Goal: Navigation & Orientation: Find specific page/section

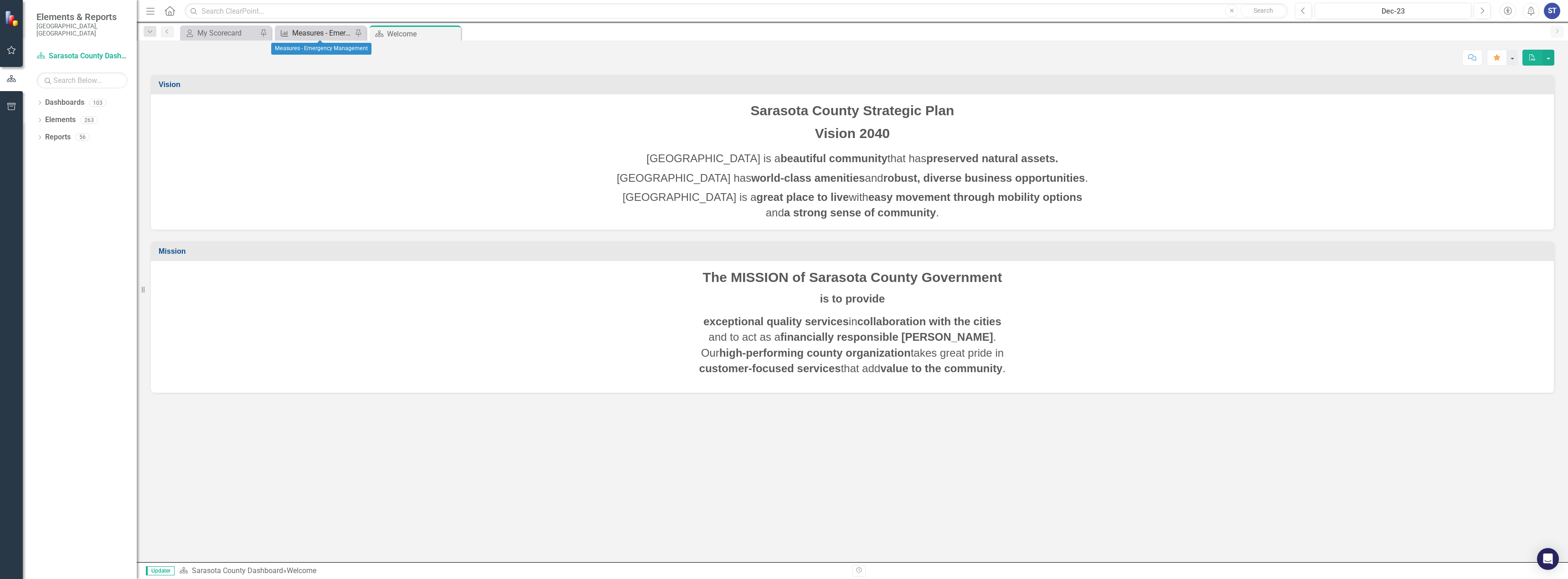
click at [340, 38] on div "Measures - Emergency Management" at bounding box center [322, 33] width 60 height 12
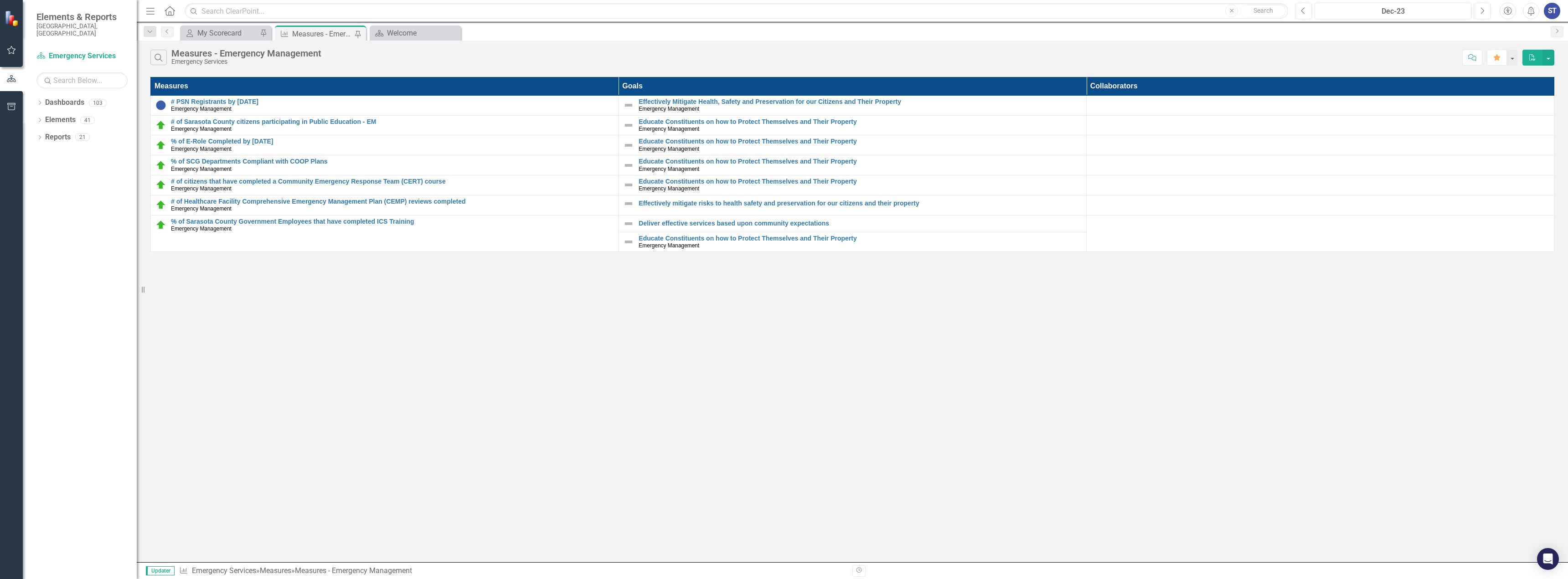
click at [285, 65] on div "Search Measures - Emergency Management Emergency Services Comment Favorite PDF" at bounding box center [852, 55] width 1431 height 29
click at [68, 98] on link "Dashboards" at bounding box center [64, 102] width 39 height 10
click at [39, 119] on icon "Dropdown" at bounding box center [39, 121] width 6 height 5
click at [61, 98] on link "Dashboards" at bounding box center [64, 102] width 39 height 10
click at [78, 149] on link "Action Actions" at bounding box center [68, 154] width 37 height 10
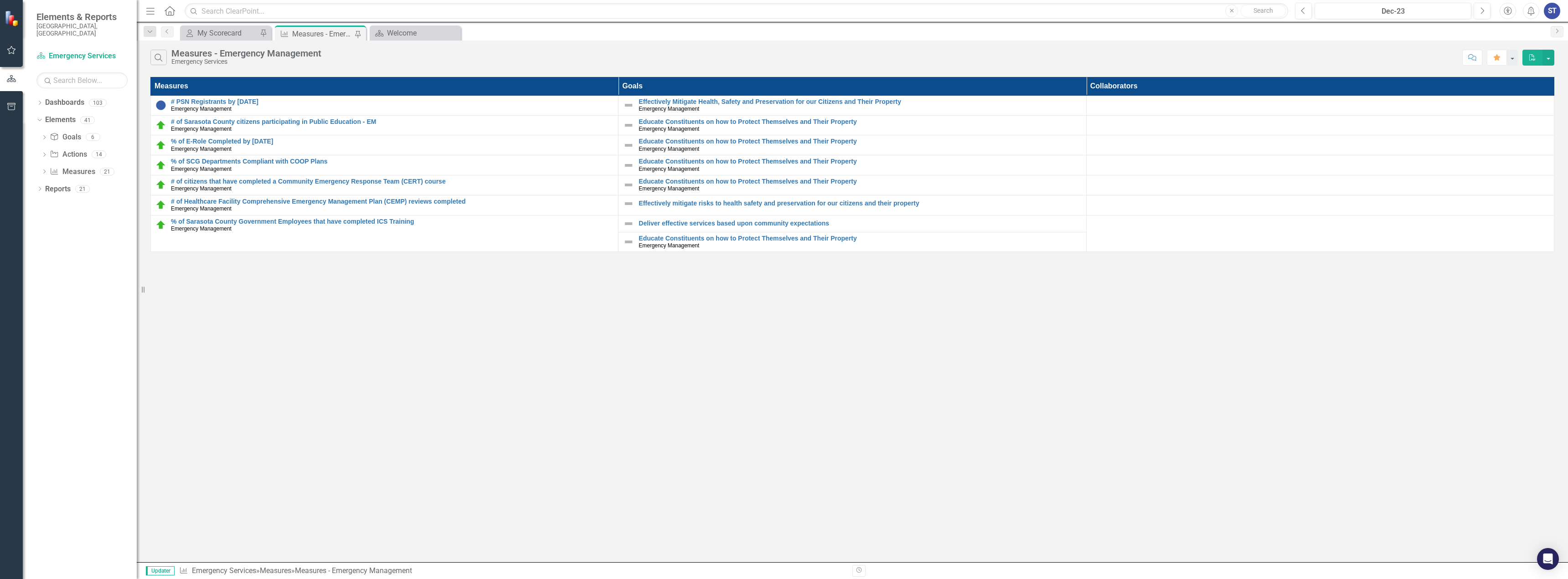
click at [87, 309] on div "Dropdown Dashboards 103 2026 DRAFT Strategic Plan Sarasota County Dashboard Dem…" at bounding box center [79, 337] width 114 height 484
click at [43, 151] on div "Dropdown" at bounding box center [44, 155] width 6 height 8
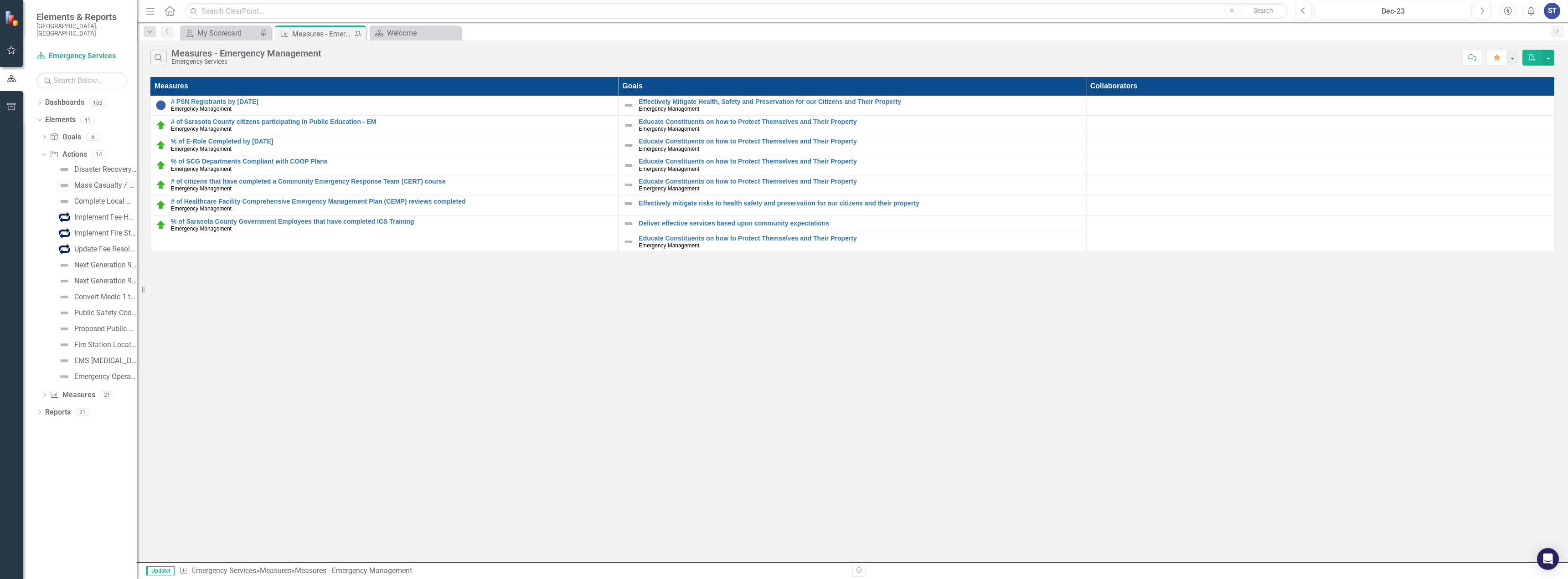
click at [106, 181] on div "Mass Casualty / Mass Fatality Planning" at bounding box center [106, 185] width 63 height 8
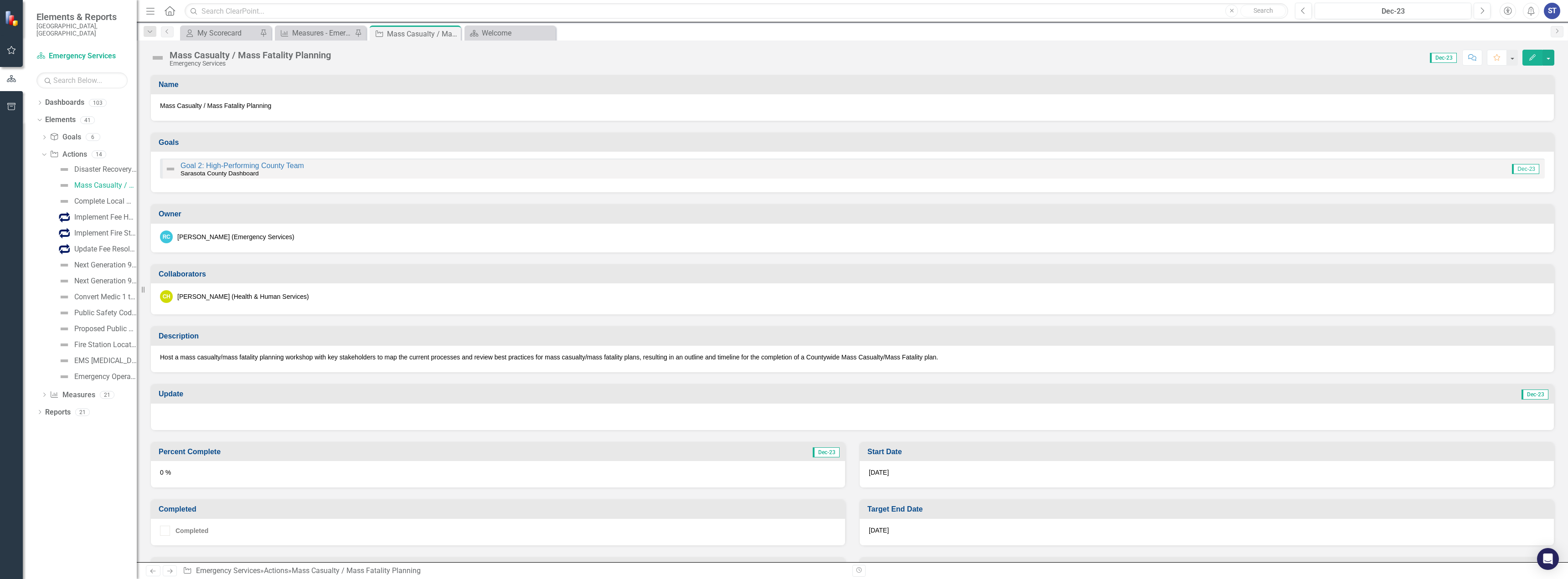
drag, startPoint x: 937, startPoint y: 357, endPoint x: 569, endPoint y: 357, distance: 368.0
click at [569, 357] on p "Host a mass casualty/mass fatality planning workshop with key stakeholders to m…" at bounding box center [852, 357] width 1384 height 9
drag, startPoint x: 160, startPoint y: 357, endPoint x: 272, endPoint y: 357, distance: 112.0
click at [284, 357] on p "Host a mass casualty/mass fatality planning workshop with key stakeholders to m…" at bounding box center [852, 357] width 1384 height 9
click at [270, 357] on p "Host a mass casualty/mass fatality planning workshop with key stakeholders to m…" at bounding box center [852, 357] width 1384 height 9
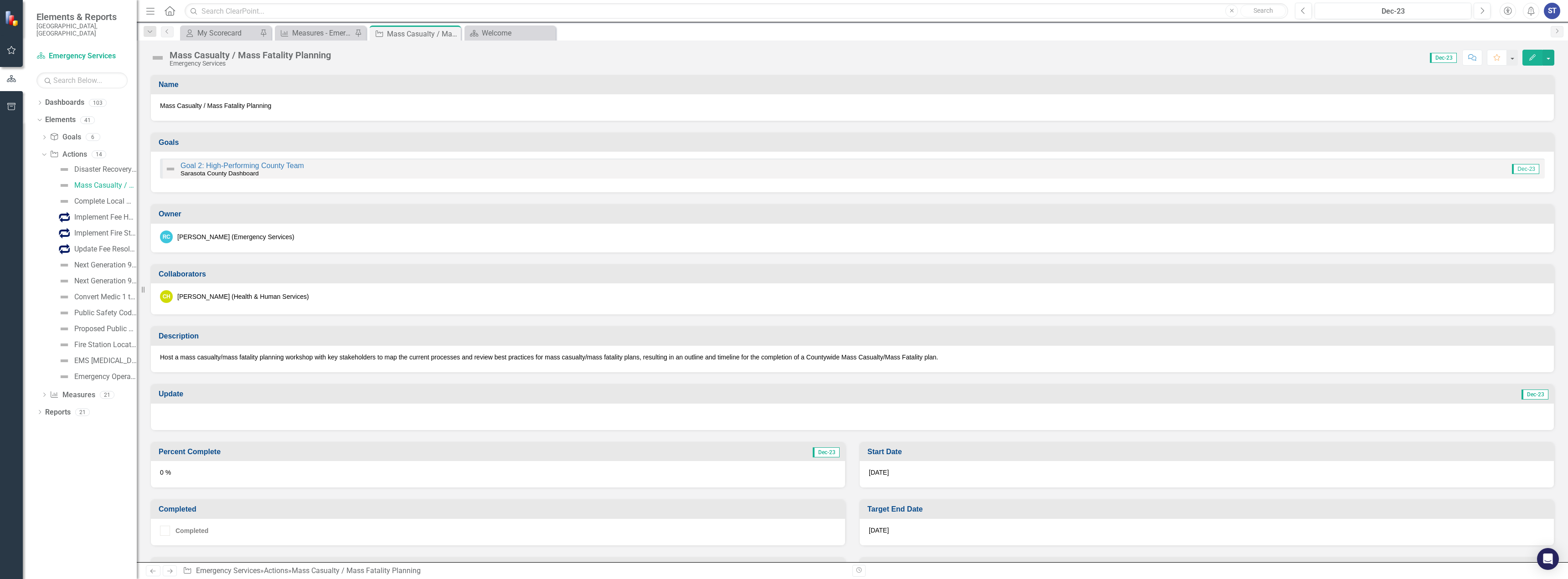
click at [1530, 59] on icon "Edit" at bounding box center [1533, 57] width 8 height 6
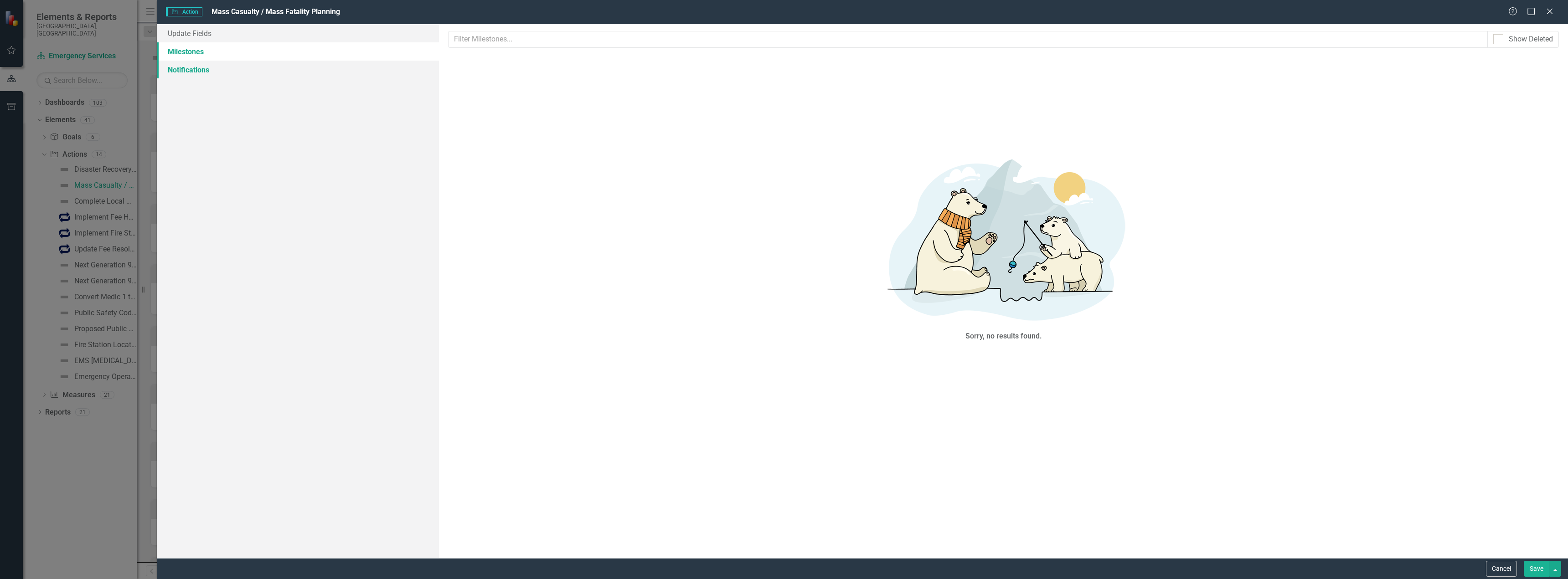
click at [189, 68] on link "Notifications" at bounding box center [297, 70] width 282 height 18
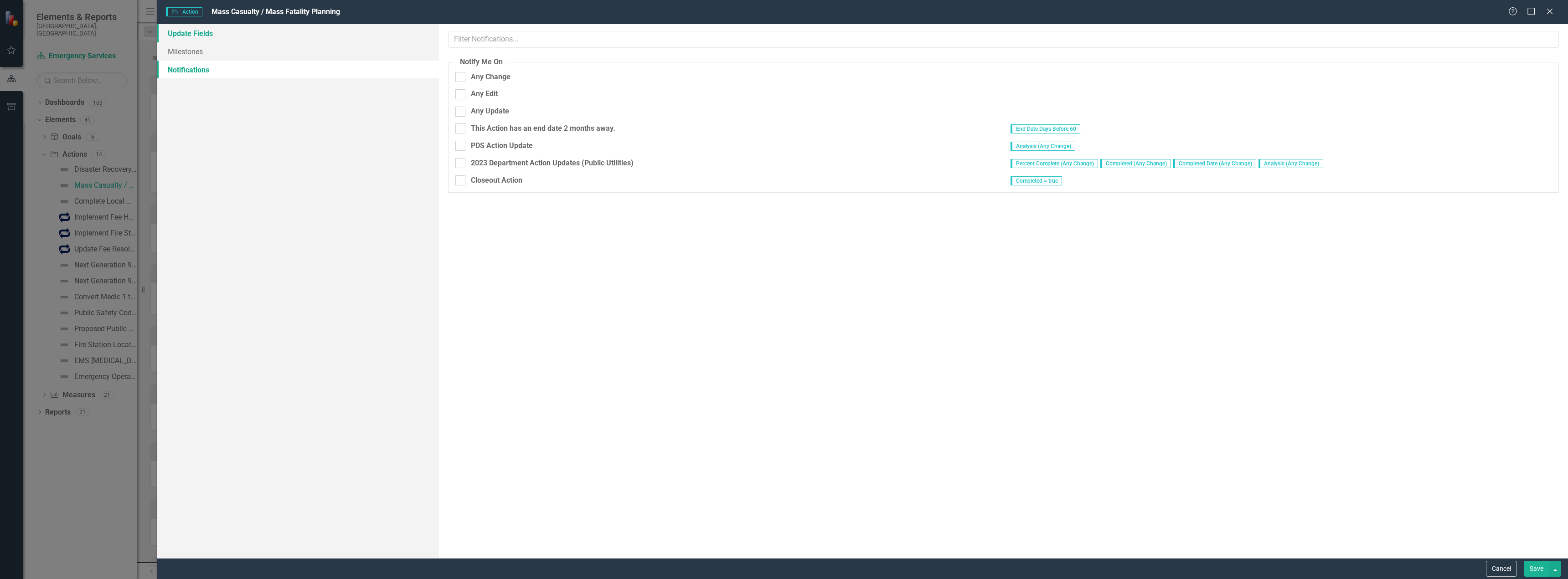
click at [197, 31] on link "Update Fields" at bounding box center [297, 33] width 282 height 18
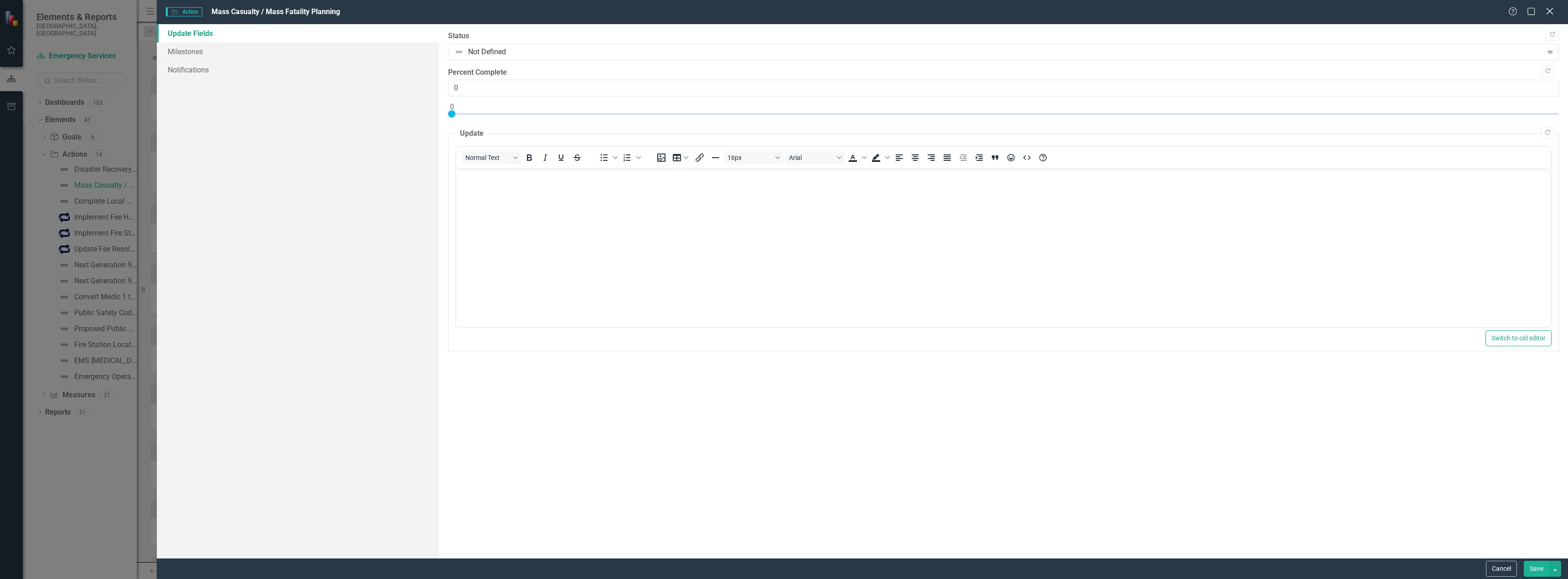
click at [1553, 10] on icon "Close" at bounding box center [1549, 11] width 12 height 9
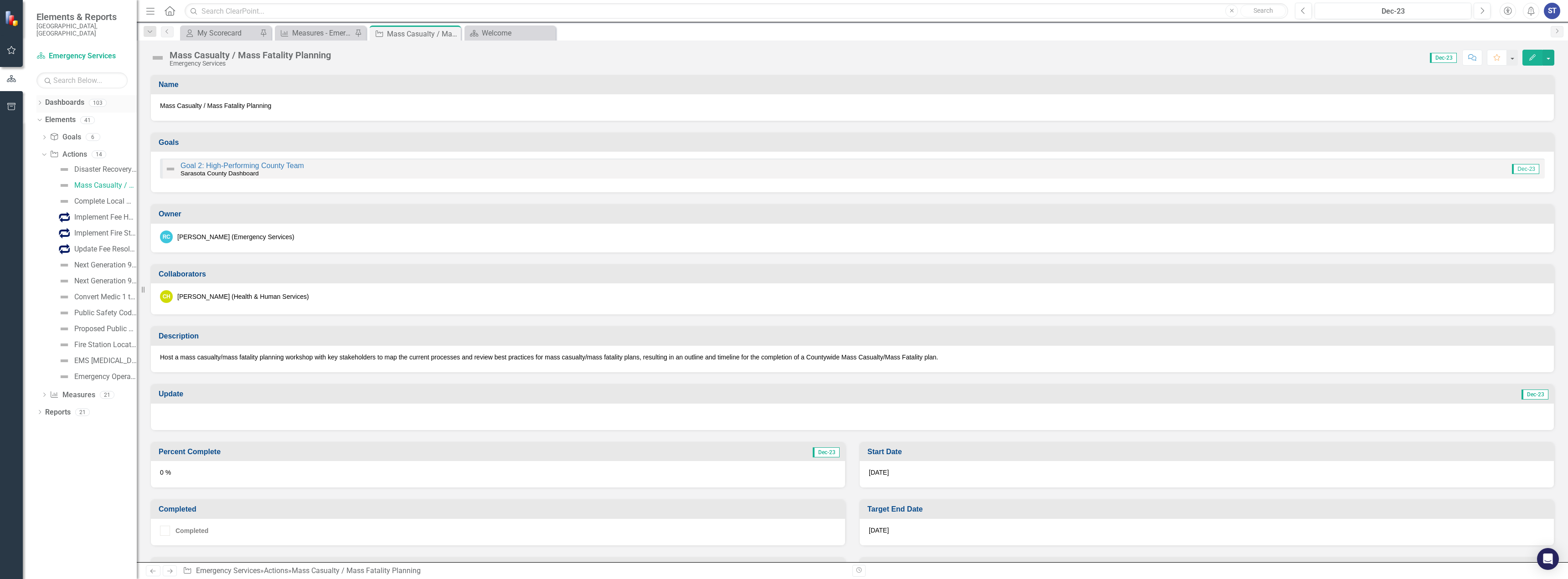
click at [61, 98] on link "Dashboards" at bounding box center [64, 102] width 39 height 10
click at [38, 101] on icon "Dropdown" at bounding box center [39, 103] width 6 height 5
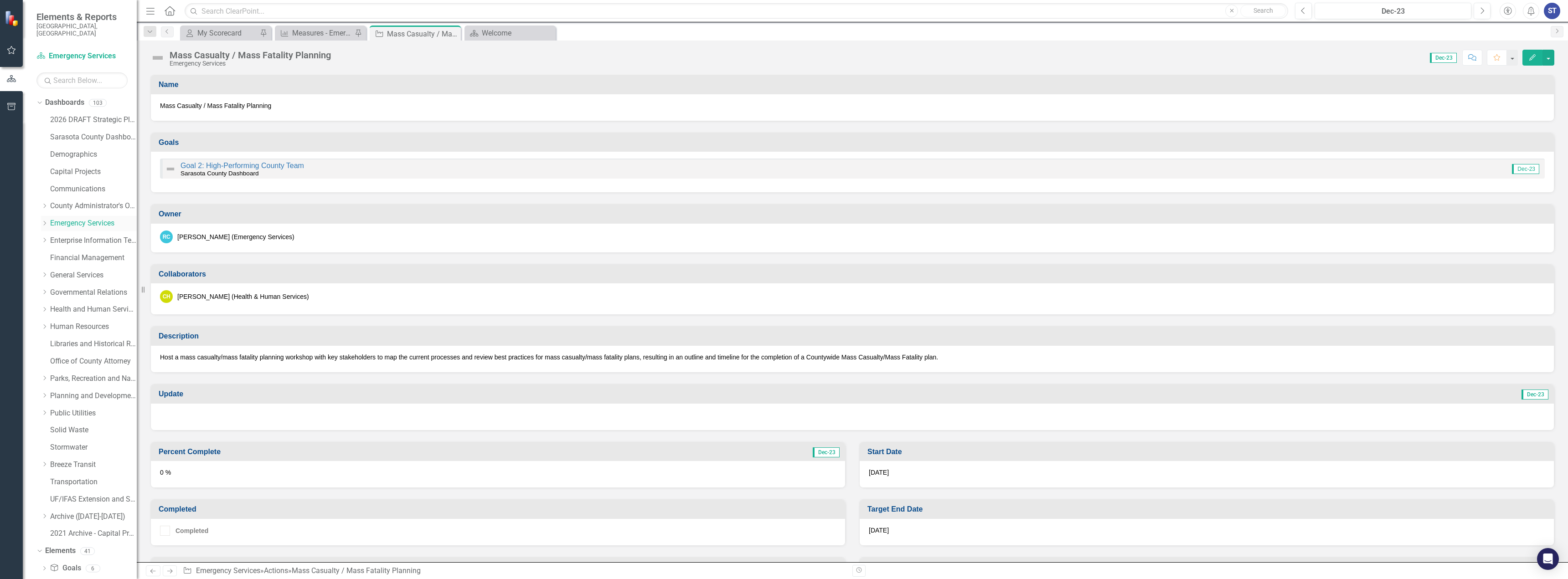
click at [80, 218] on link "Emergency Services" at bounding box center [93, 223] width 87 height 10
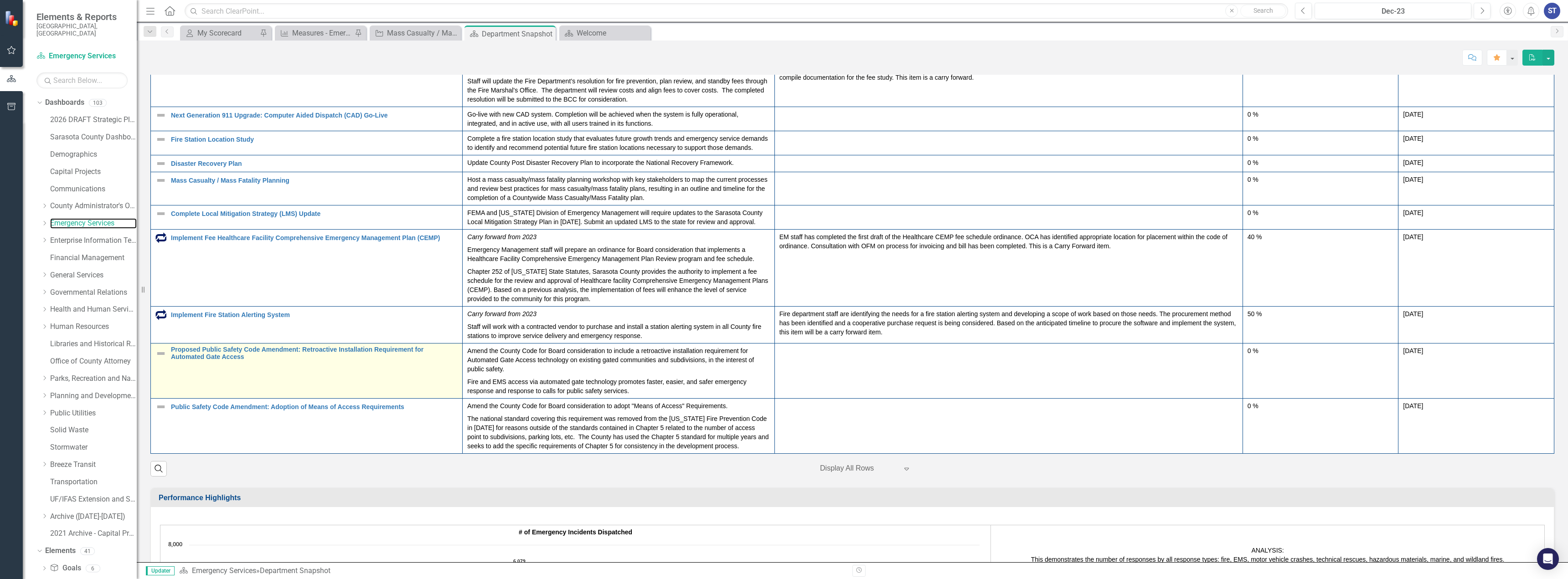
scroll to position [166, 0]
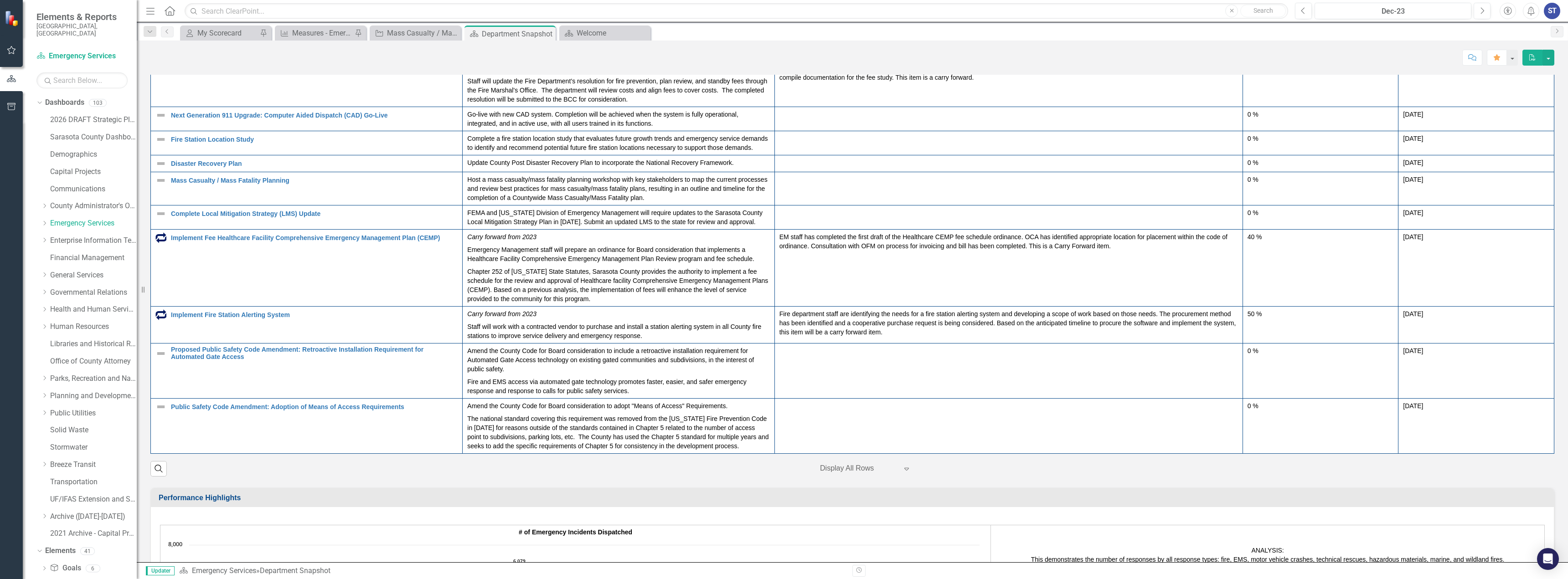
drag, startPoint x: 465, startPoint y: 297, endPoint x: 664, endPoint y: 313, distance: 199.6
click at [664, 203] on p "Host a mass casualty/mass fatality planning workshop with key stakeholders to m…" at bounding box center [618, 189] width 302 height 27
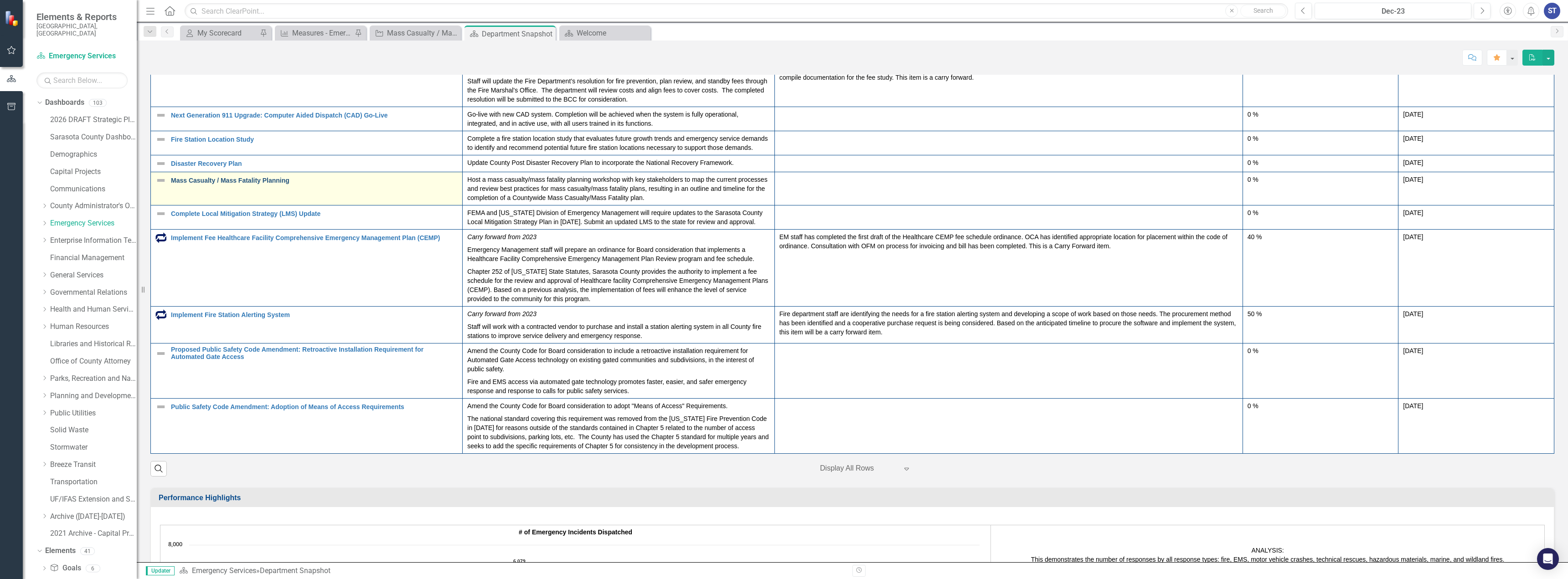
click at [253, 184] on link "Mass Casualty / Mass Fatality Planning" at bounding box center [314, 181] width 287 height 7
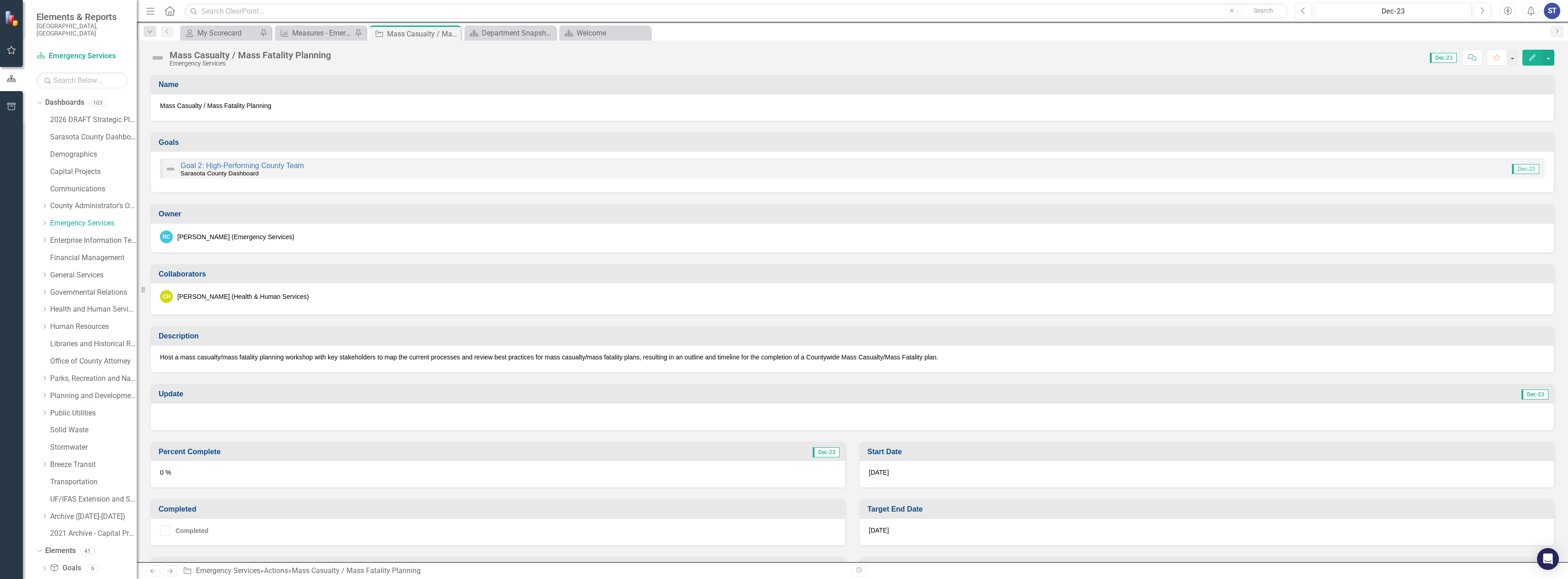
scroll to position [37, 0]
click at [268, 353] on p "Host a mass casualty/mass fatality planning workshop with key stakeholders to m…" at bounding box center [852, 357] width 1384 height 9
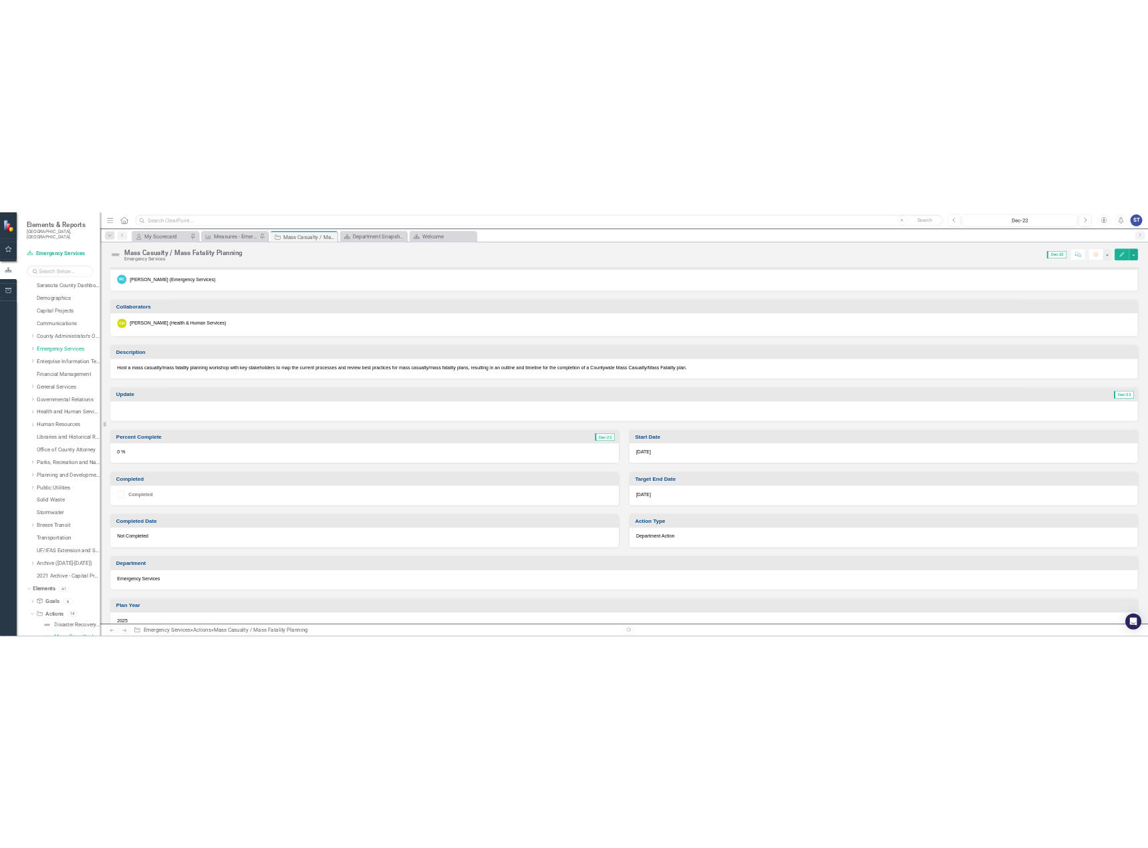
scroll to position [0, 0]
